Goal: Task Accomplishment & Management: Use online tool/utility

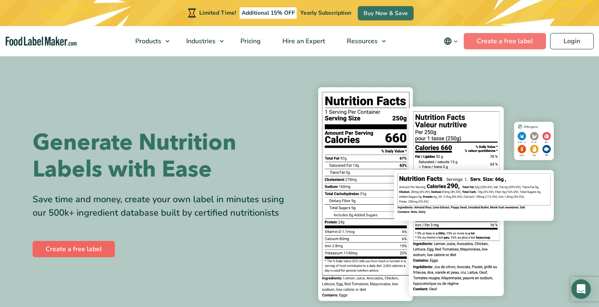
click at [83, 249] on link "Create a free label" at bounding box center [74, 249] width 82 height 16
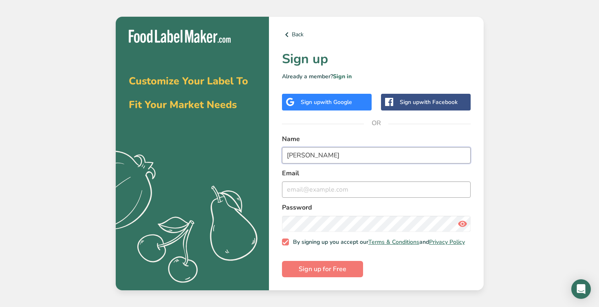
type input "[PERSON_NAME]"
type input "[EMAIL_ADDRESS][DOMAIN_NAME]"
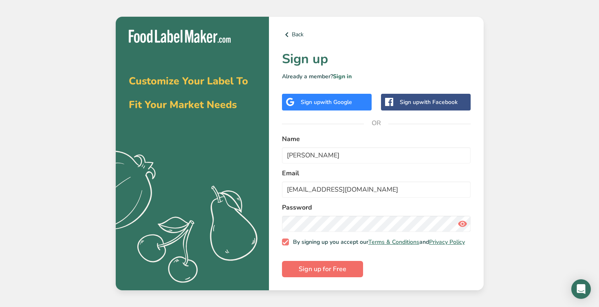
click at [312, 272] on span "Sign up for Free" at bounding box center [323, 269] width 48 height 10
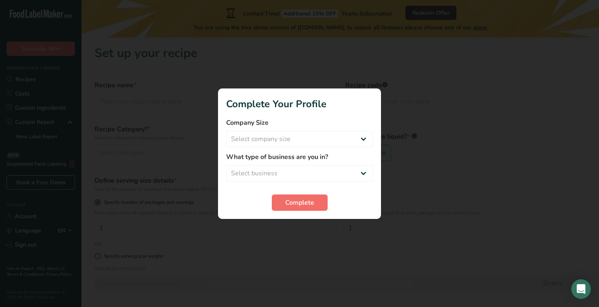
click at [285, 207] on button "Complete" at bounding box center [300, 202] width 56 height 16
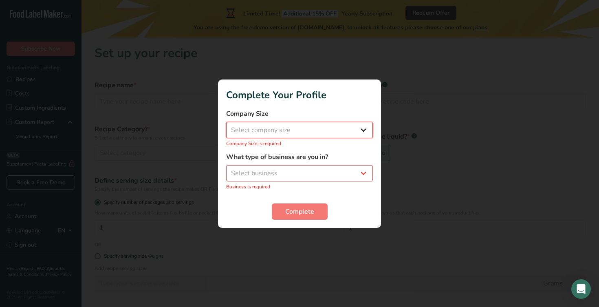
select select "1"
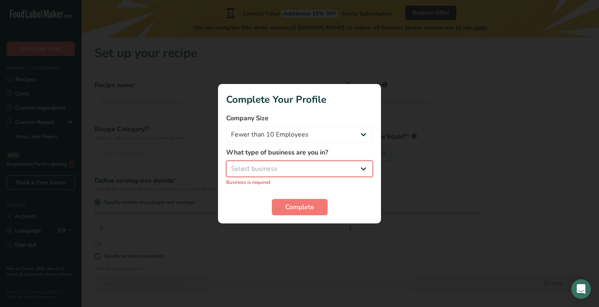
select select "8"
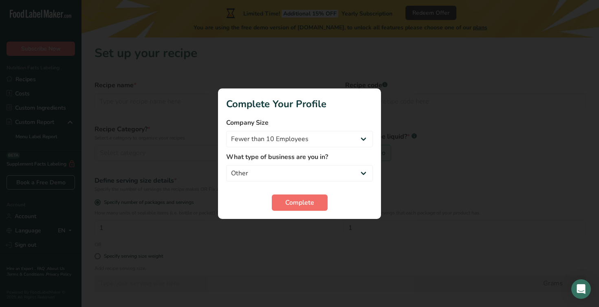
click at [294, 205] on span "Complete" at bounding box center [299, 203] width 29 height 10
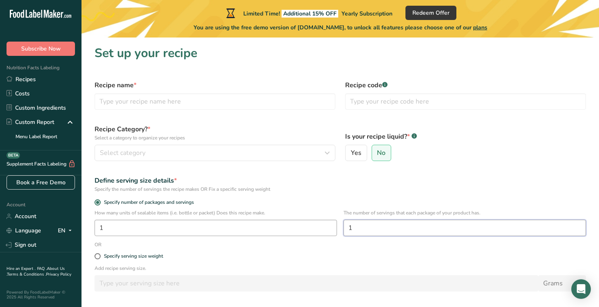
drag, startPoint x: 420, startPoint y: 235, endPoint x: 325, endPoint y: 224, distance: 95.9
click at [325, 224] on div "How many units of sealable items (i.e. bottle or packet) Does this recipe make.…" at bounding box center [340, 225] width 501 height 32
type input "90"
click at [283, 262] on div "Specify serving size weight" at bounding box center [340, 256] width 501 height 16
click at [135, 153] on span "Select category" at bounding box center [123, 153] width 46 height 10
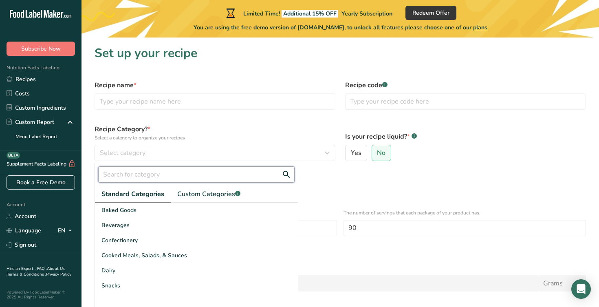
click at [174, 169] on input "text" at bounding box center [196, 174] width 196 height 16
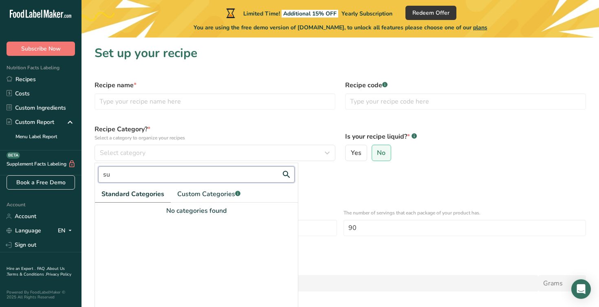
type input "s"
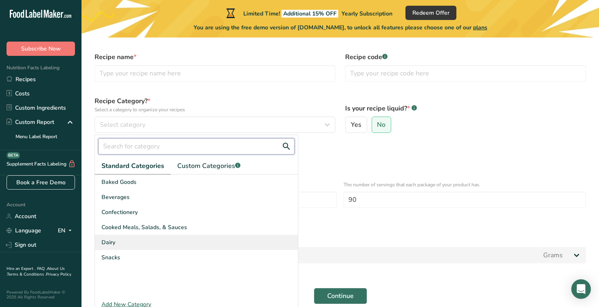
scroll to position [26, 0]
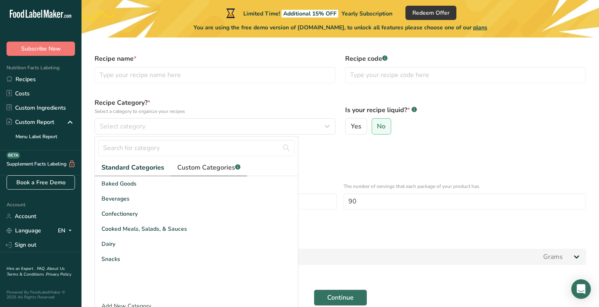
click at [203, 172] on link "Custom Categories .a-a{fill:#347362;}.b-a{fill:#fff;}" at bounding box center [209, 167] width 76 height 17
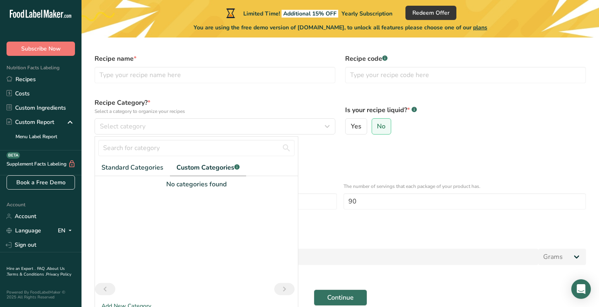
click at [355, 158] on div "Define serving size details *" at bounding box center [340, 154] width 491 height 10
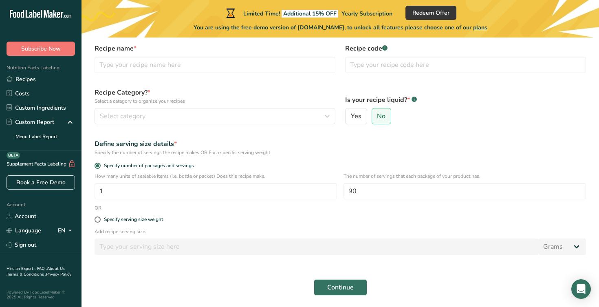
scroll to position [0, 0]
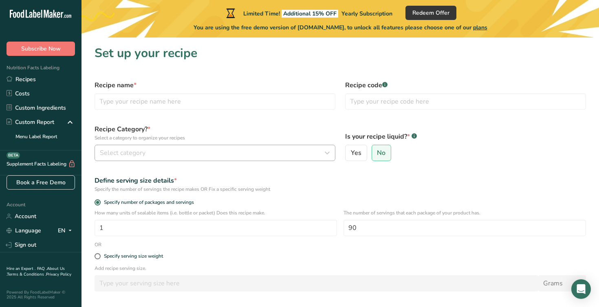
click at [175, 155] on div "Select category" at bounding box center [212, 153] width 225 height 10
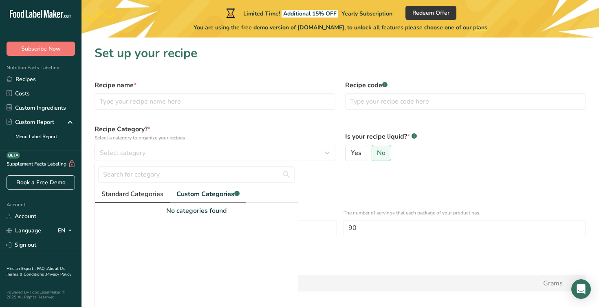
click at [123, 194] on span "Standard Categories" at bounding box center [132, 194] width 62 height 10
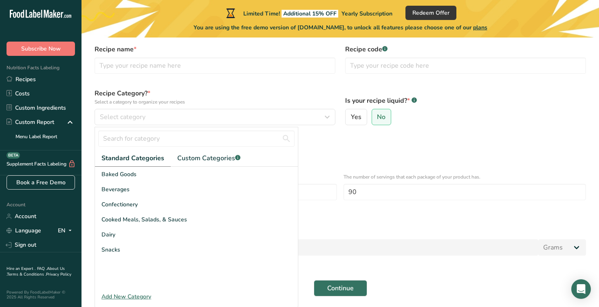
scroll to position [45, 0]
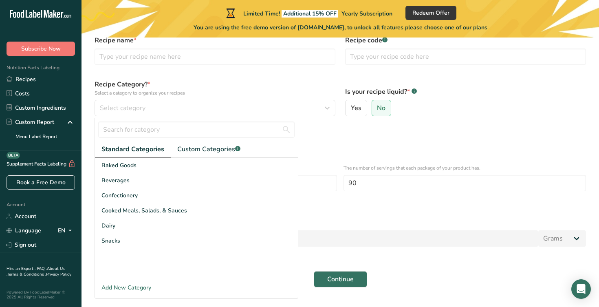
click at [138, 286] on div "Add New Category" at bounding box center [196, 287] width 203 height 9
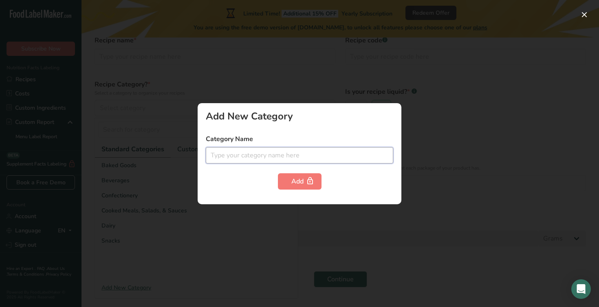
click at [271, 154] on input "text" at bounding box center [299, 155] width 187 height 16
type input "Sups"
click at [302, 189] on div "Add New Category Category Name Sups Add" at bounding box center [300, 153] width 204 height 101
click at [270, 237] on div at bounding box center [299, 153] width 599 height 307
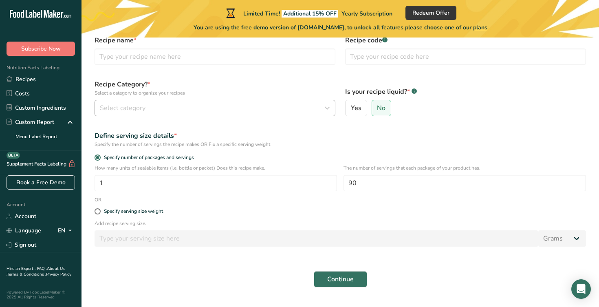
click at [140, 113] on button "Select category" at bounding box center [215, 108] width 241 height 16
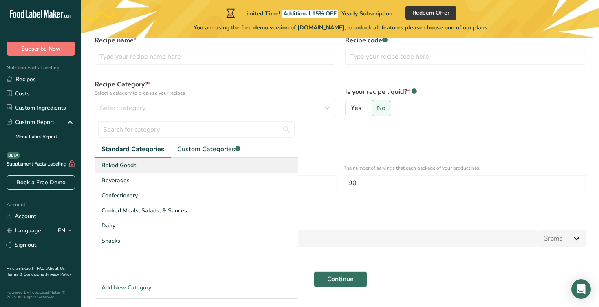
click at [124, 165] on span "Baked Goods" at bounding box center [118, 165] width 35 height 9
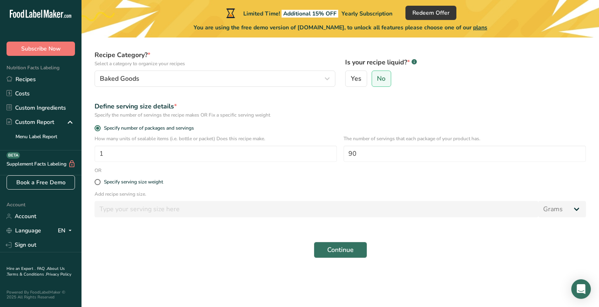
scroll to position [0, 0]
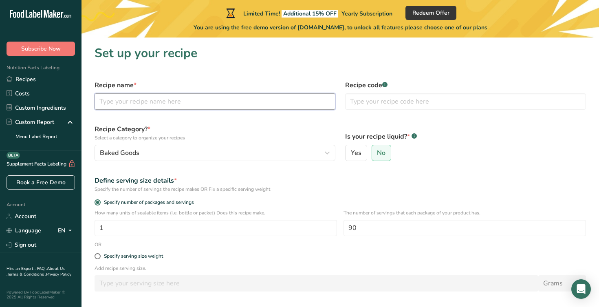
click at [139, 106] on input "text" at bounding box center [215, 101] width 241 height 16
type input "Rovaxa Multi-Care"
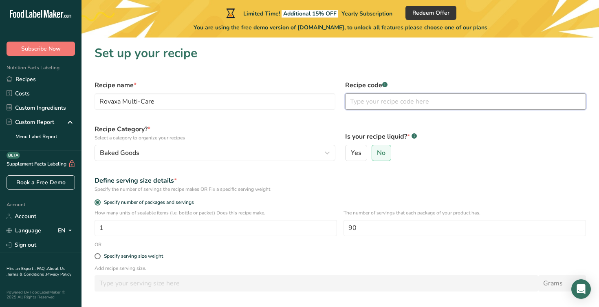
click at [383, 105] on input "text" at bounding box center [465, 101] width 241 height 16
click at [353, 183] on div "Define serving size details *" at bounding box center [340, 181] width 491 height 10
click at [350, 100] on input "1.1" at bounding box center [465, 101] width 241 height 16
type input "RMC 1.1"
click at [331, 184] on div "Define serving size details *" at bounding box center [340, 181] width 491 height 10
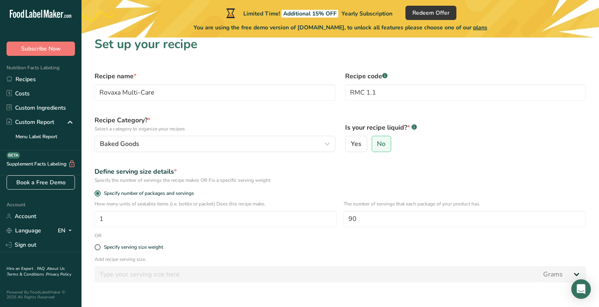
scroll to position [74, 0]
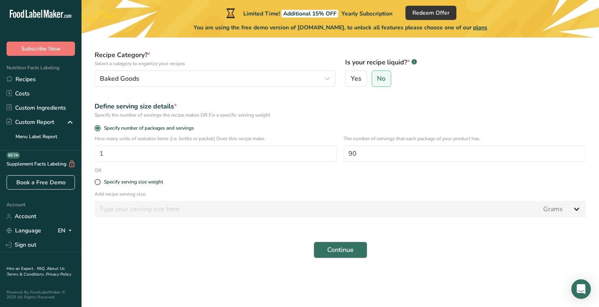
click at [348, 250] on span "Continue" at bounding box center [340, 250] width 26 height 10
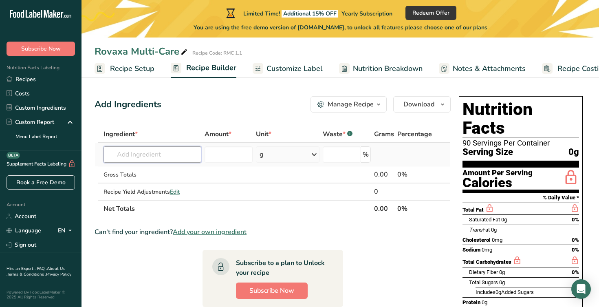
click at [139, 150] on input "text" at bounding box center [152, 154] width 98 height 16
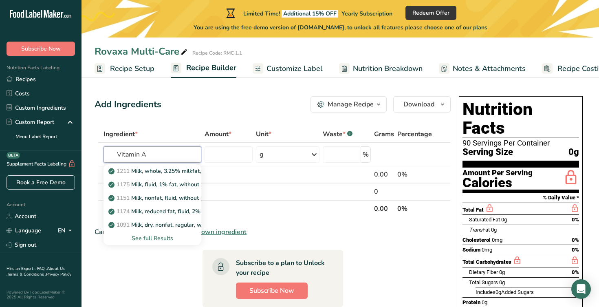
type input "Vitamin A"
click at [155, 124] on div "Add Ingredients Manage Recipe Delete Recipe Duplicate Recipe Scale Recipe Save …" at bounding box center [275, 295] width 361 height 405
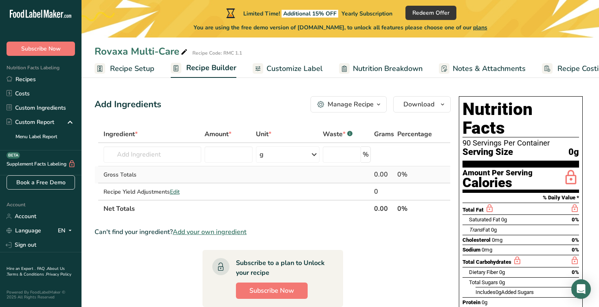
click at [156, 167] on td "Gross Totals" at bounding box center [152, 174] width 101 height 17
click at [161, 151] on input "text" at bounding box center [152, 154] width 98 height 16
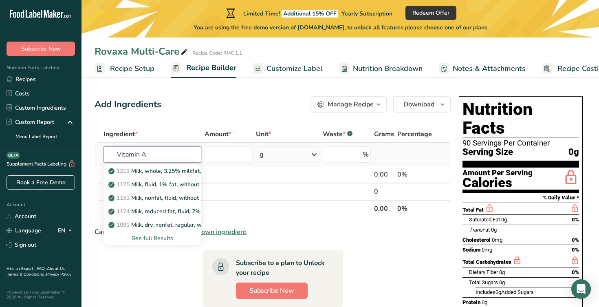
type input "Vitamin A"
click at [156, 240] on div "See full Results" at bounding box center [152, 238] width 85 height 9
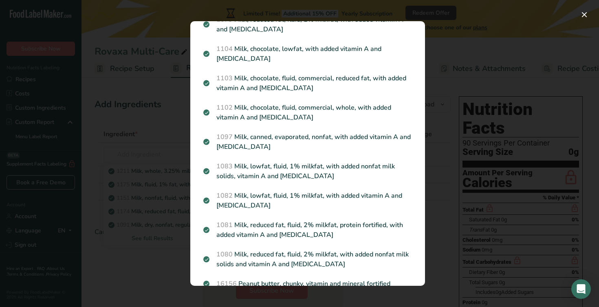
scroll to position [1186, 0]
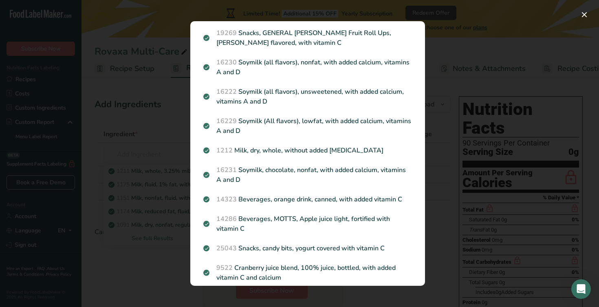
click at [165, 268] on div "Search results modal" at bounding box center [299, 153] width 599 height 307
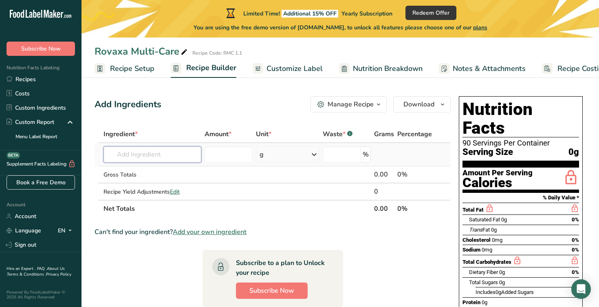
click at [146, 155] on input "text" at bounding box center [152, 154] width 98 height 16
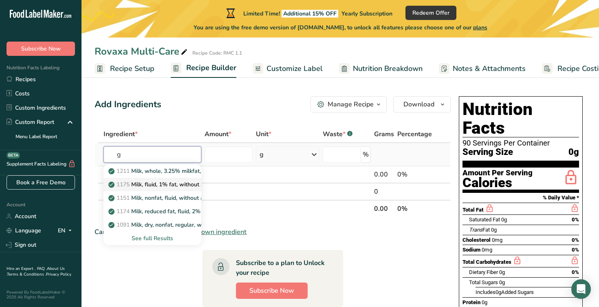
type input "g"
click at [200, 187] on p "1175 Milk, fluid, 1% fat, without added vitamin A and vitamin D" at bounding box center [207, 184] width 194 height 9
type input "Milk, fluid, 1% fat, without added vitamin A and vitamin D"
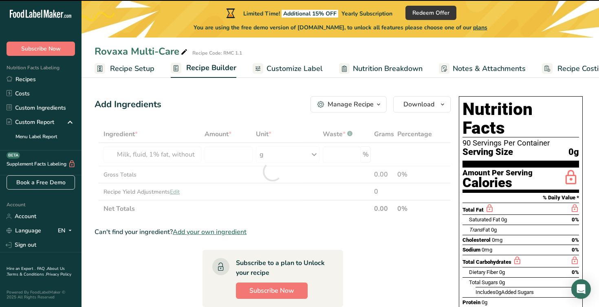
type input "0"
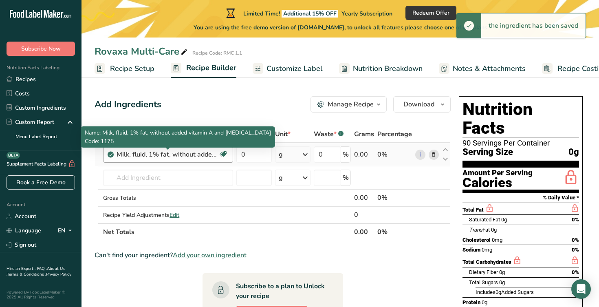
click at [196, 154] on div "Milk, fluid, 1% fat, without added vitamin A and vitamin D" at bounding box center [168, 155] width 102 height 10
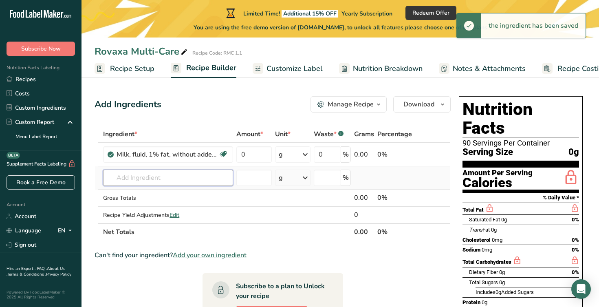
click at [179, 184] on input "text" at bounding box center [168, 177] width 130 height 16
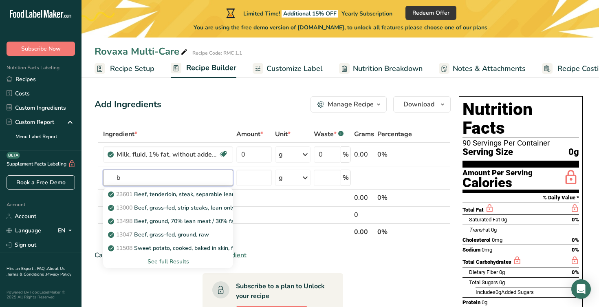
type input "b"
click at [291, 235] on th "Net Totals" at bounding box center [226, 231] width 251 height 17
